Goal: Task Accomplishment & Management: Use online tool/utility

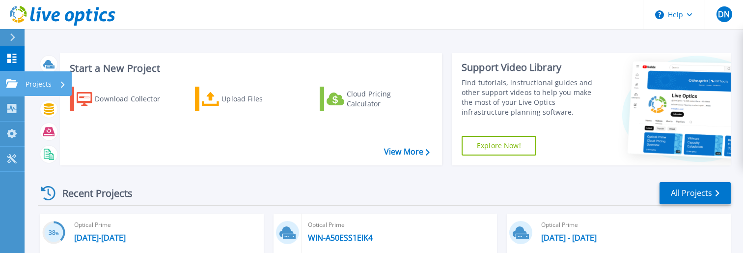
click at [5, 81] on link "Projects Projects" at bounding box center [12, 83] width 25 height 25
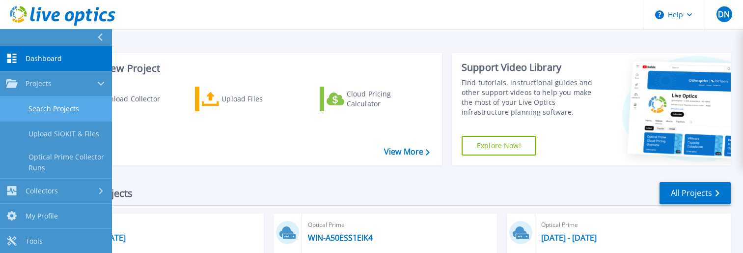
click at [57, 105] on link "Search Projects" at bounding box center [56, 108] width 112 height 25
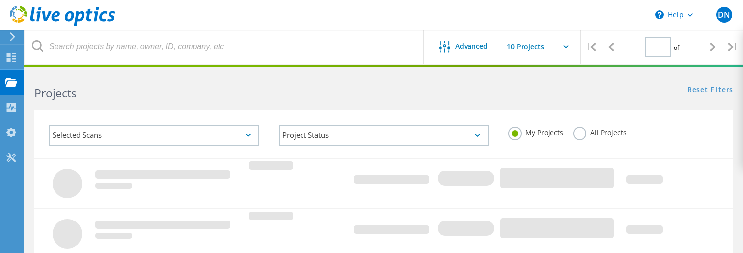
type input "1"
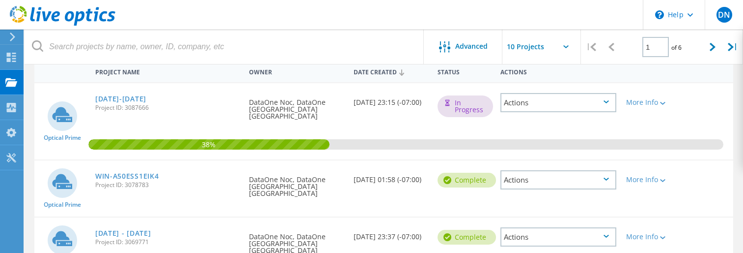
scroll to position [147, 0]
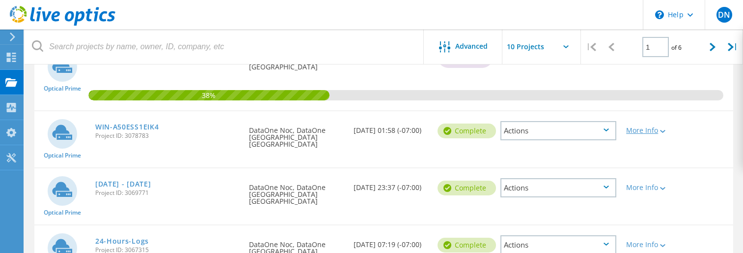
click at [644, 127] on div "More Info" at bounding box center [649, 130] width 46 height 7
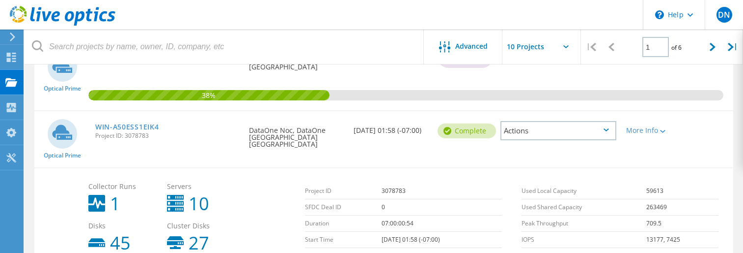
scroll to position [197, 0]
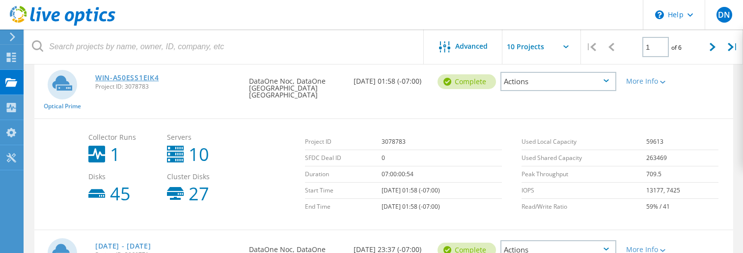
click at [121, 74] on link "WIN-A50ESS1EIK4" at bounding box center [127, 77] width 64 height 7
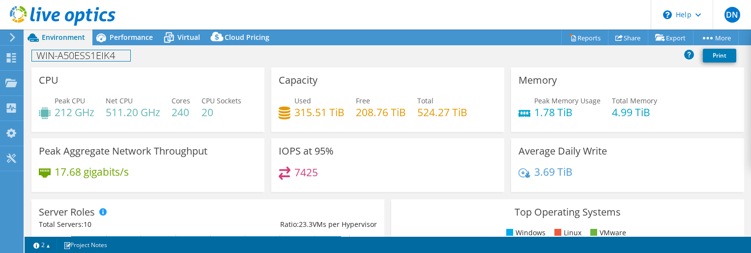
click at [111, 54] on h1 "WIN-A50ESS1EIK4" at bounding box center [81, 55] width 98 height 11
drag, startPoint x: 119, startPoint y: 54, endPoint x: 31, endPoint y: 53, distance: 88.0
click at [31, 53] on div "WIN-A50ESS1EIK4 Print" at bounding box center [388, 55] width 726 height 18
click at [124, 56] on link at bounding box center [131, 55] width 14 height 12
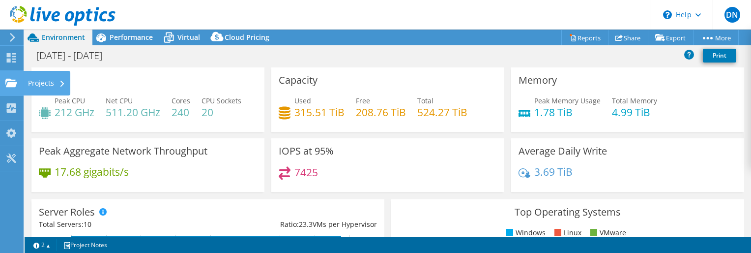
click at [5, 84] on use at bounding box center [11, 82] width 12 height 8
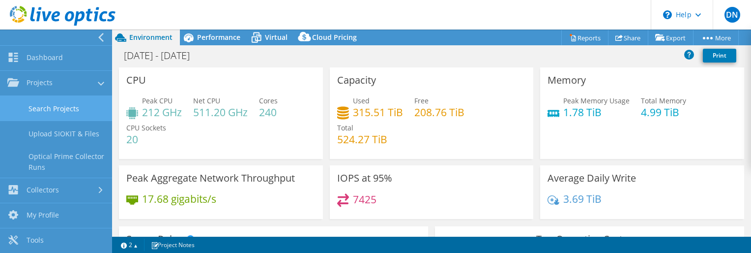
click at [50, 111] on link "Search Projects" at bounding box center [56, 108] width 112 height 25
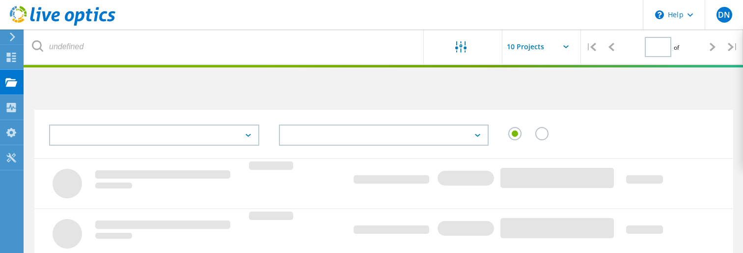
type input "1"
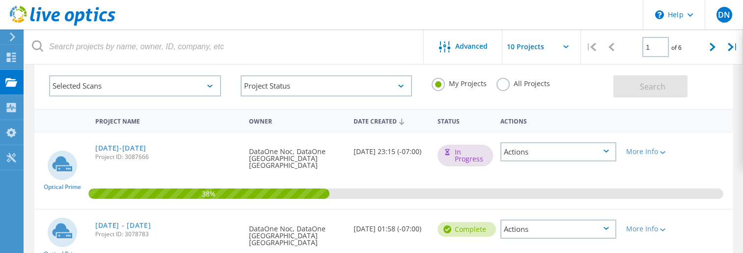
scroll to position [98, 0]
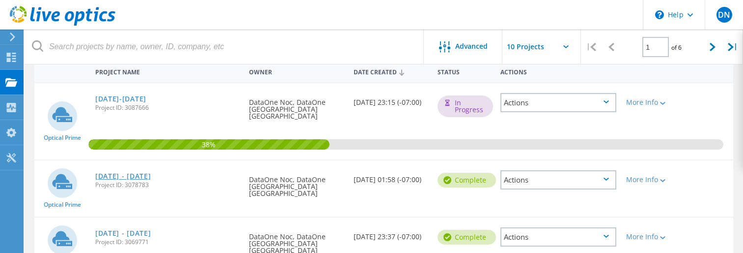
click at [116, 172] on link "[DATE] - [DATE]" at bounding box center [123, 175] width 56 height 7
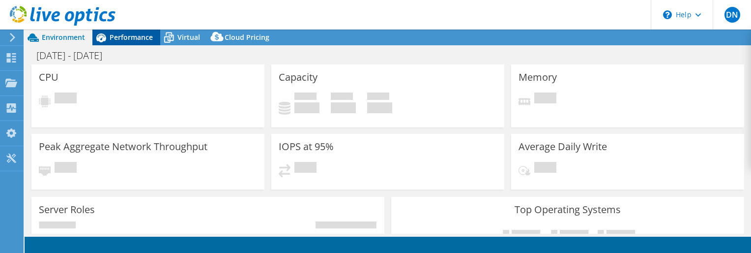
select select "USD"
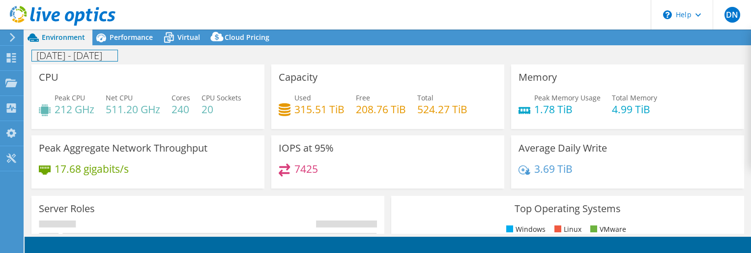
click at [71, 54] on h1 "[DATE] - [DATE]" at bounding box center [74, 55] width 85 height 11
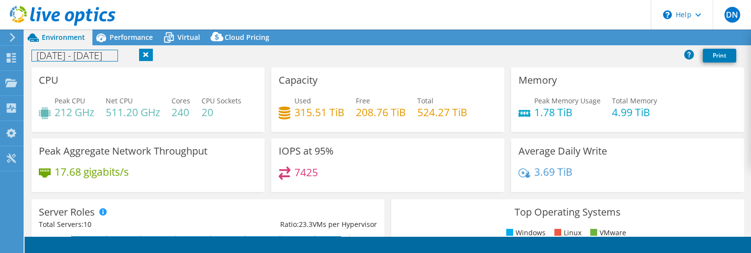
click at [73, 54] on h1 "[DATE] - [DATE]" at bounding box center [74, 55] width 85 height 11
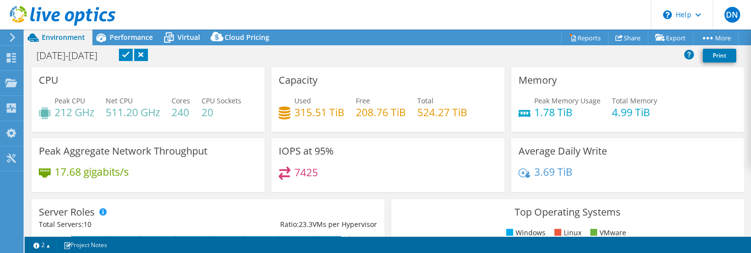
click at [133, 57] on link at bounding box center [126, 55] width 14 height 12
click at [129, 39] on span "Performance" at bounding box center [131, 36] width 43 height 9
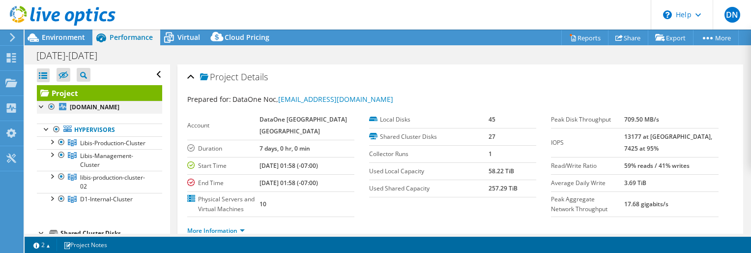
click at [51, 107] on div at bounding box center [52, 107] width 10 height 12
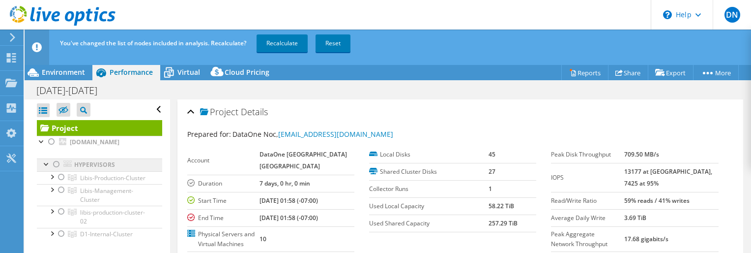
drag, startPoint x: 60, startPoint y: 186, endPoint x: 100, endPoint y: 175, distance: 41.2
click at [64, 183] on div at bounding box center [62, 177] width 10 height 12
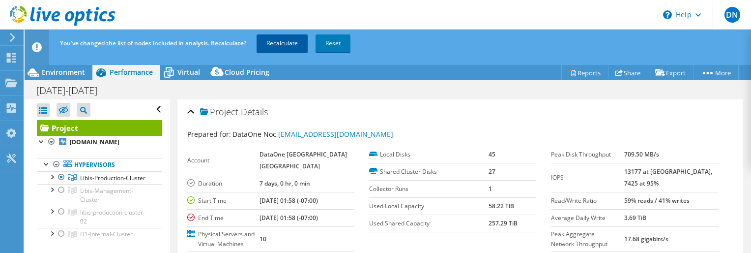
click at [282, 46] on link "Recalculate" at bounding box center [281, 43] width 51 height 18
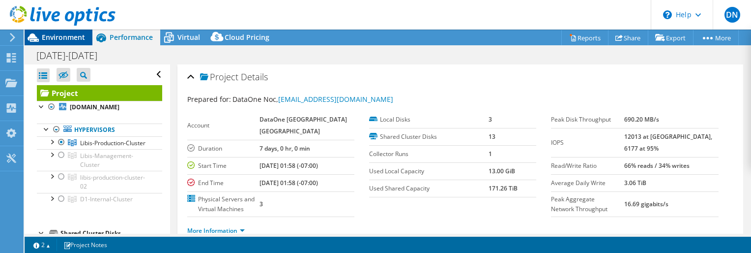
click at [55, 38] on span "Environment" at bounding box center [63, 36] width 43 height 9
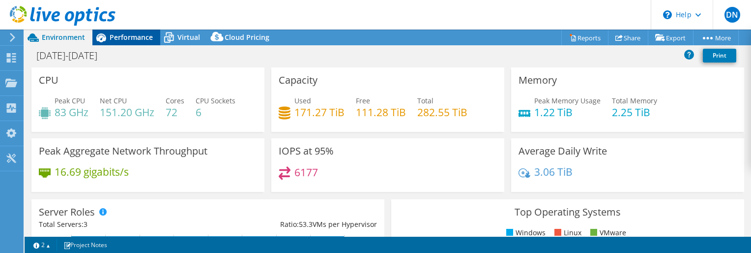
click at [130, 38] on span "Performance" at bounding box center [131, 36] width 43 height 9
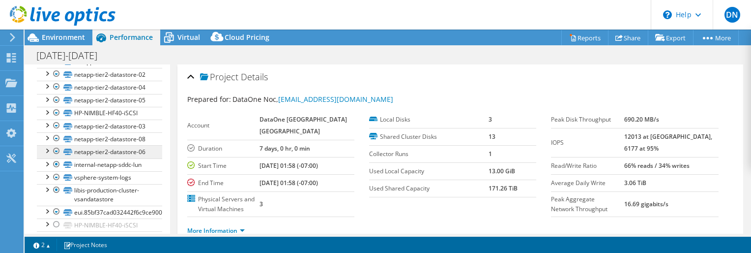
scroll to position [295, 0]
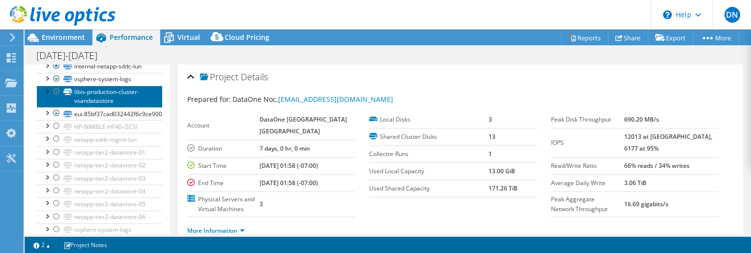
click at [113, 107] on link "libis-production-cluster-vsandatastore" at bounding box center [99, 96] width 125 height 22
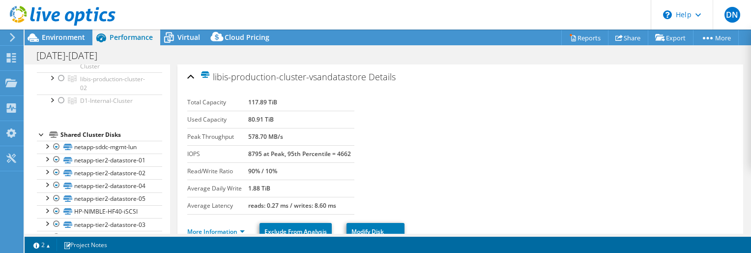
scroll to position [0, 0]
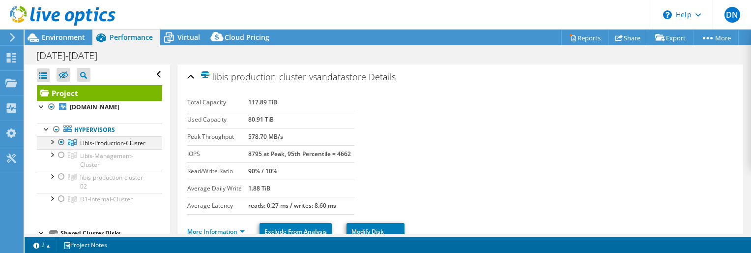
click at [63, 148] on div at bounding box center [62, 142] width 10 height 12
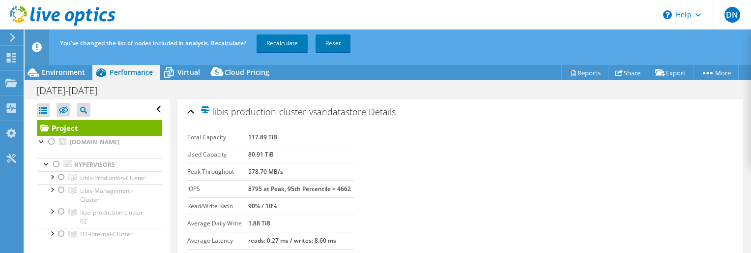
scroll to position [49, 0]
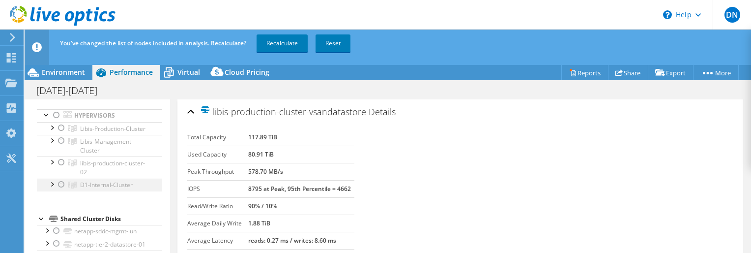
click at [59, 190] on div at bounding box center [62, 184] width 10 height 12
click at [283, 44] on link "Recalculate" at bounding box center [281, 43] width 51 height 18
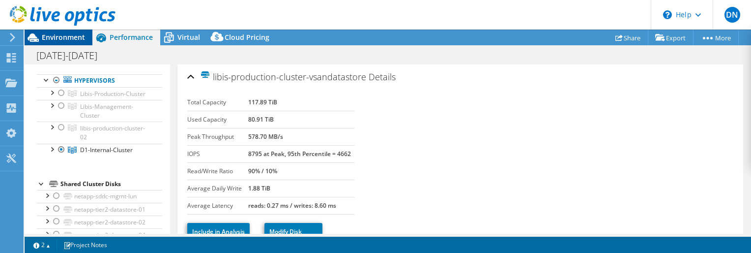
click at [84, 34] on span "Environment" at bounding box center [63, 36] width 43 height 9
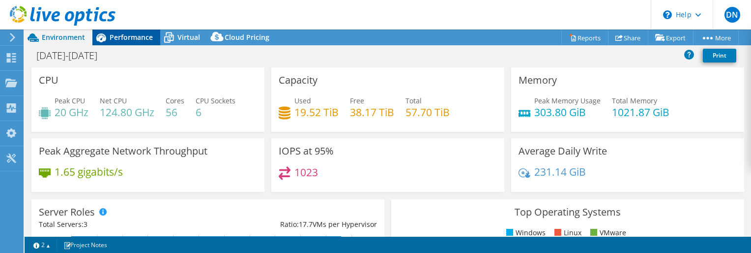
click at [134, 43] on div "Performance" at bounding box center [126, 37] width 68 height 16
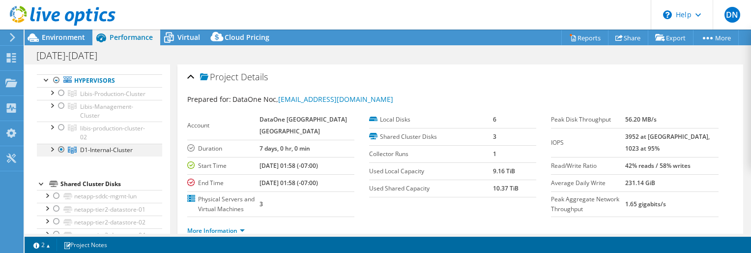
click at [62, 155] on div at bounding box center [62, 149] width 10 height 12
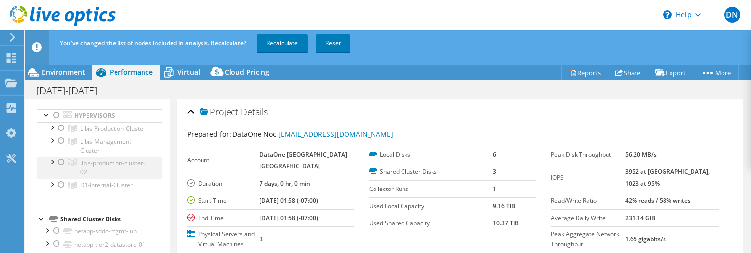
click at [53, 166] on div at bounding box center [52, 161] width 10 height 10
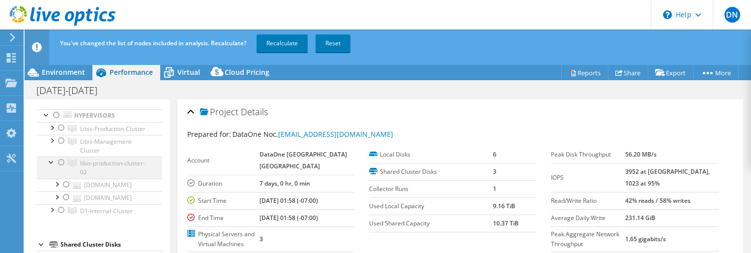
click at [59, 168] on div at bounding box center [62, 162] width 10 height 12
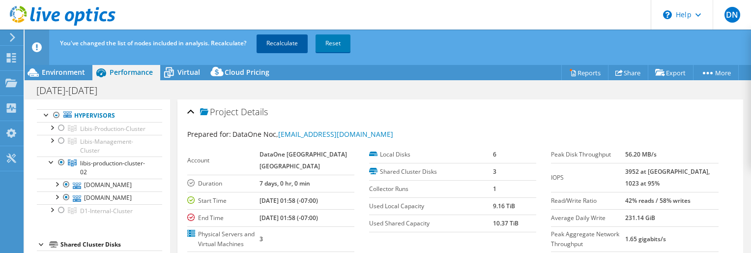
click at [271, 42] on link "Recalculate" at bounding box center [281, 43] width 51 height 18
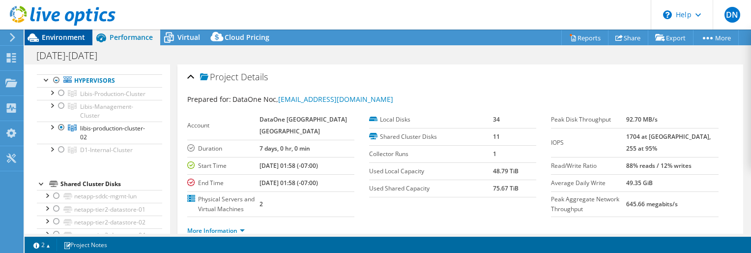
click at [76, 43] on div "Environment" at bounding box center [59, 37] width 68 height 16
